Goal: Task Accomplishment & Management: Manage account settings

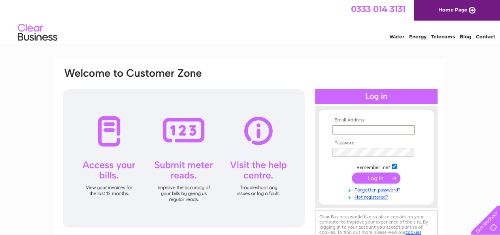
click at [371, 132] on input "text" at bounding box center [373, 129] width 82 height 9
click at [375, 131] on input "janeandellis123@gmail.com" at bounding box center [372, 129] width 81 height 9
drag, startPoint x: 332, startPoint y: 128, endPoint x: 411, endPoint y: 125, distance: 78.7
click at [411, 127] on input "janeandellis123@gmail.com" at bounding box center [373, 129] width 82 height 9
type input "shoremary4@gmail.com"
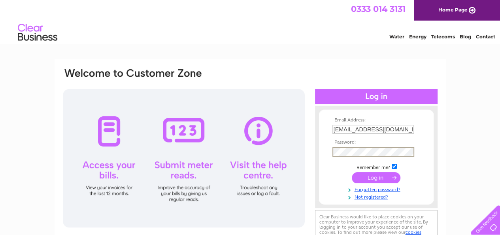
click at [352, 172] on input "submit" at bounding box center [376, 177] width 49 height 11
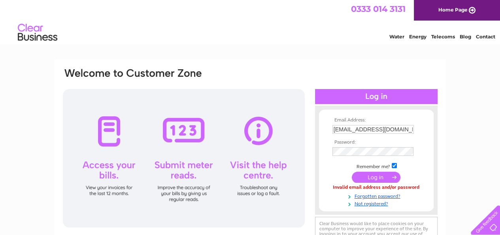
click at [346, 130] on input "[EMAIL_ADDRESS][DOMAIN_NAME]" at bounding box center [372, 129] width 81 height 9
click at [352, 172] on input "submit" at bounding box center [376, 177] width 49 height 11
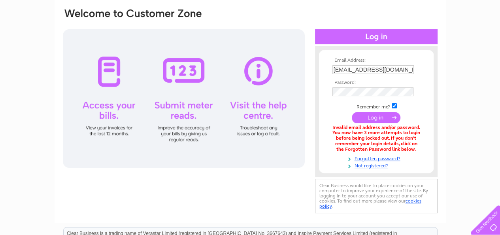
scroll to position [79, 0]
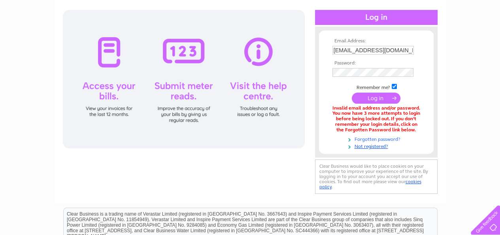
click at [373, 138] on link "Forgotten password?" at bounding box center [377, 139] width 90 height 8
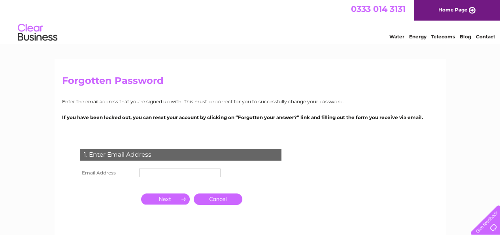
click at [170, 172] on input "text" at bounding box center [179, 172] width 81 height 9
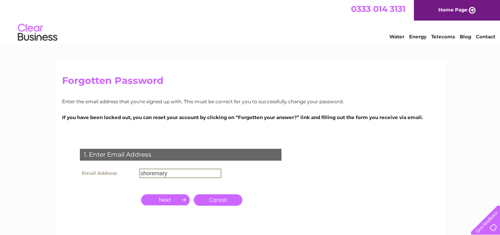
type input "shoremary4@gmail.com"
click at [182, 199] on input "button" at bounding box center [165, 199] width 49 height 11
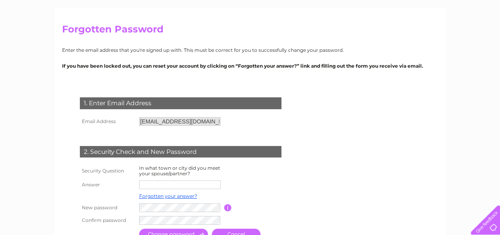
scroll to position [119, 0]
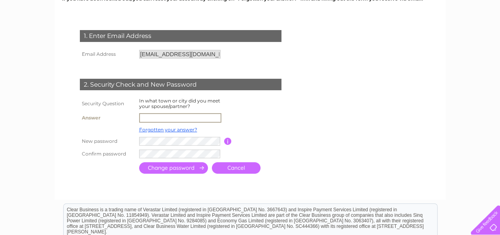
click at [155, 117] on input "text" at bounding box center [180, 117] width 82 height 9
type input "Kirkwall"
click at [158, 165] on input "submit" at bounding box center [173, 167] width 69 height 11
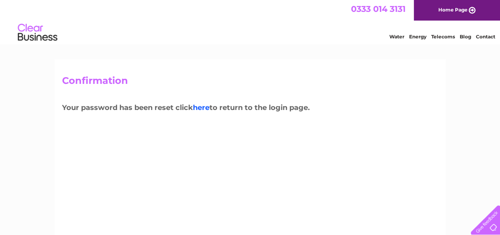
click at [207, 105] on link "here" at bounding box center [201, 107] width 17 height 9
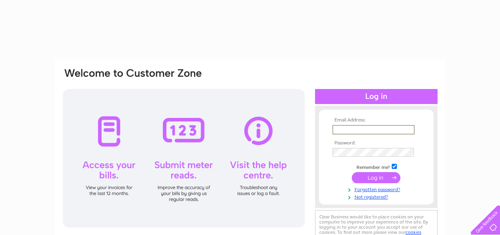
click at [340, 129] on input "text" at bounding box center [373, 129] width 82 height 9
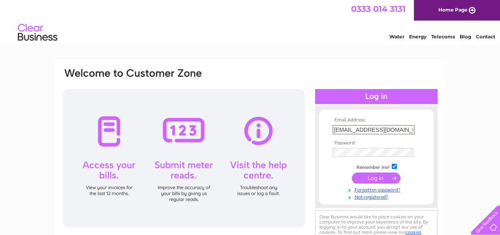
click at [372, 130] on input "janeandellis123@gmail.com" at bounding box center [373, 129] width 82 height 9
drag, startPoint x: 405, startPoint y: 129, endPoint x: 328, endPoint y: 128, distance: 77.5
click at [328, 128] on form "Email Address: janeandellis123@gmail.com Password:" at bounding box center [376, 158] width 115 height 83
type input "shoremary4@gmail.com"
click at [419, 143] on th "Password:" at bounding box center [376, 142] width 92 height 6
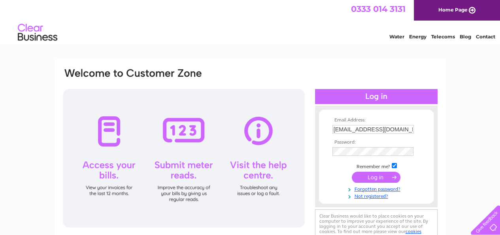
click at [376, 176] on input "submit" at bounding box center [376, 176] width 49 height 11
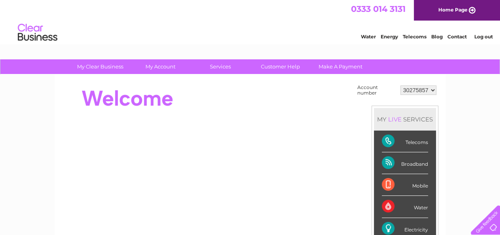
click at [457, 35] on link "Contact" at bounding box center [456, 37] width 19 height 6
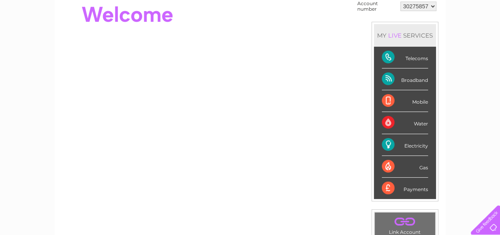
scroll to position [79, 0]
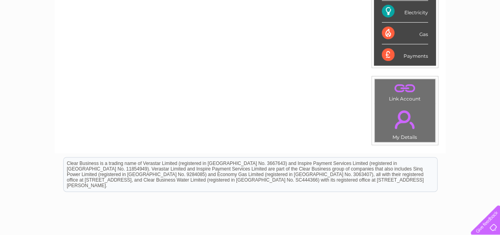
scroll to position [237, 0]
